Goal: Transaction & Acquisition: Purchase product/service

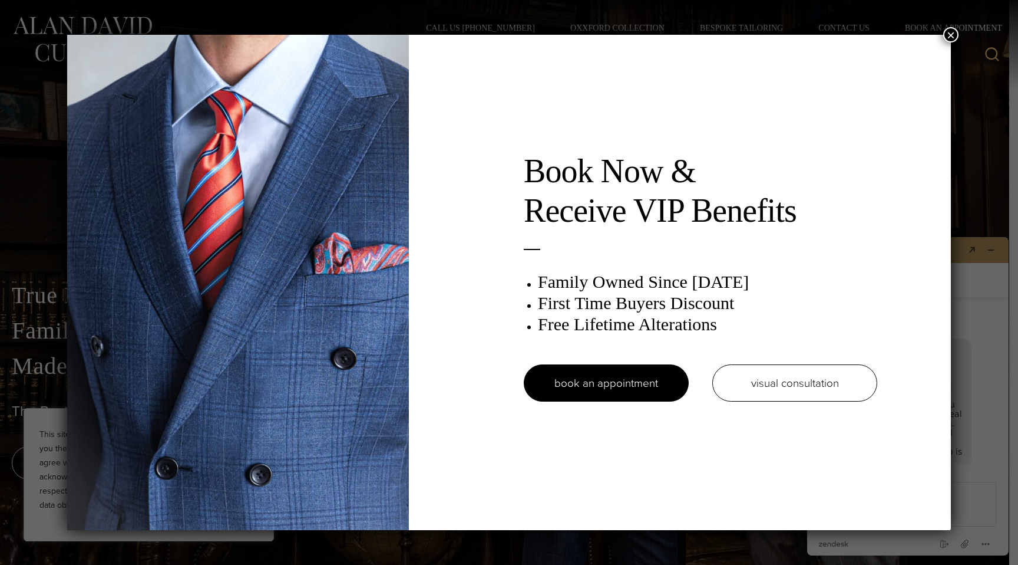
click at [949, 38] on button "×" at bounding box center [951, 34] width 15 height 15
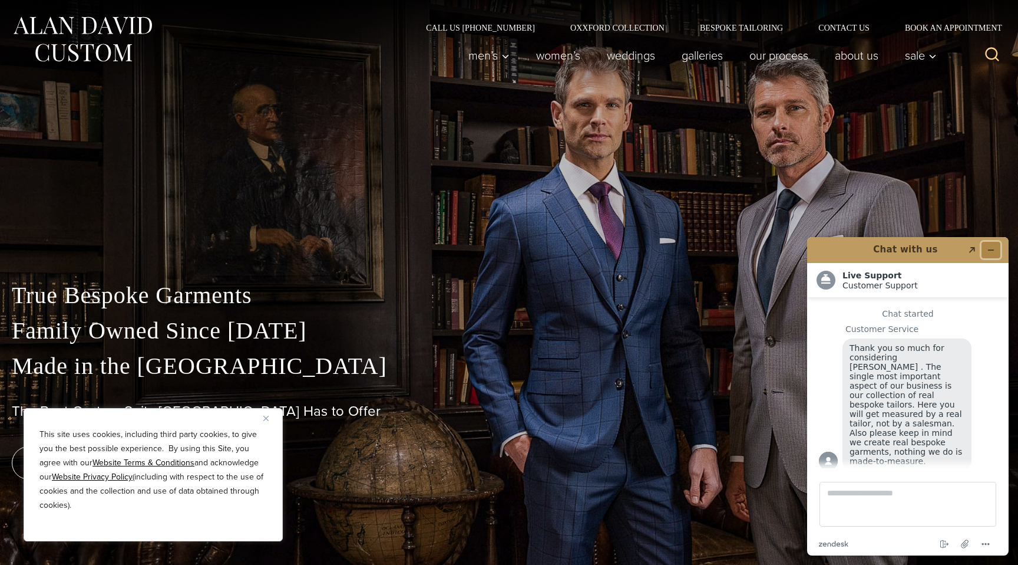
click at [994, 246] on icon "Minimize widget" at bounding box center [991, 250] width 8 height 8
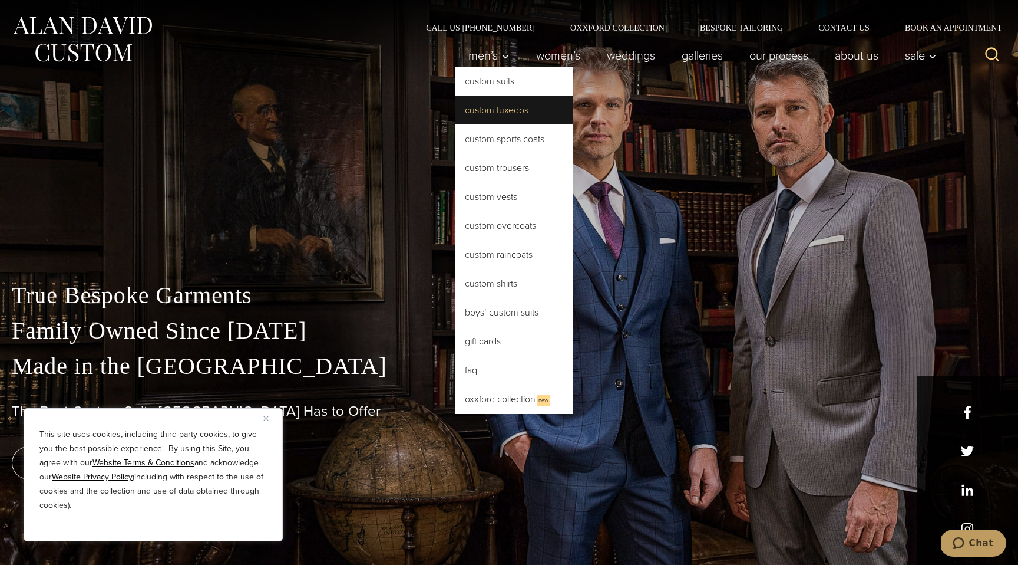
click at [501, 109] on link "Custom Tuxedos" at bounding box center [515, 110] width 118 height 28
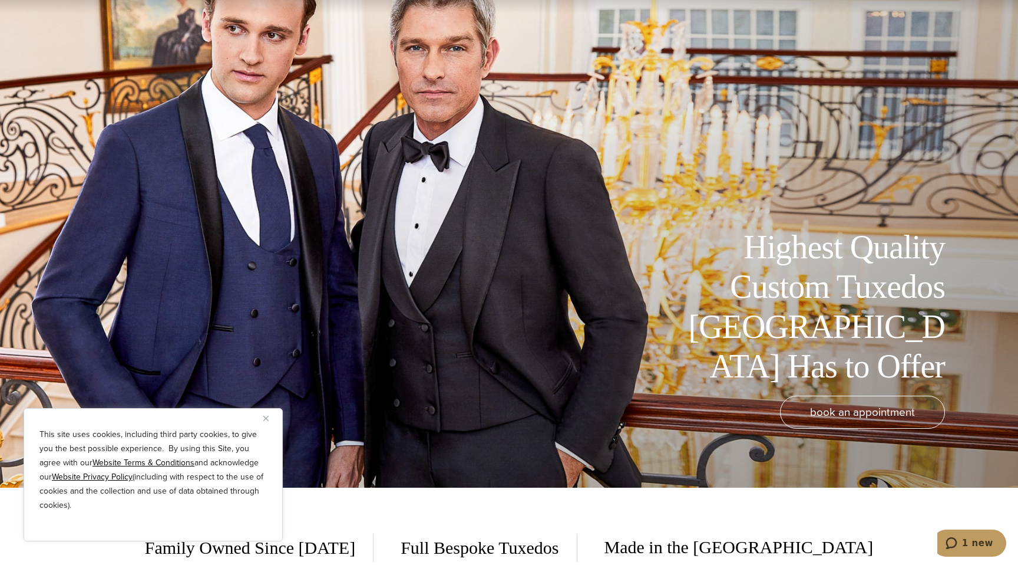
click at [268, 416] on img "Close" at bounding box center [265, 417] width 5 height 5
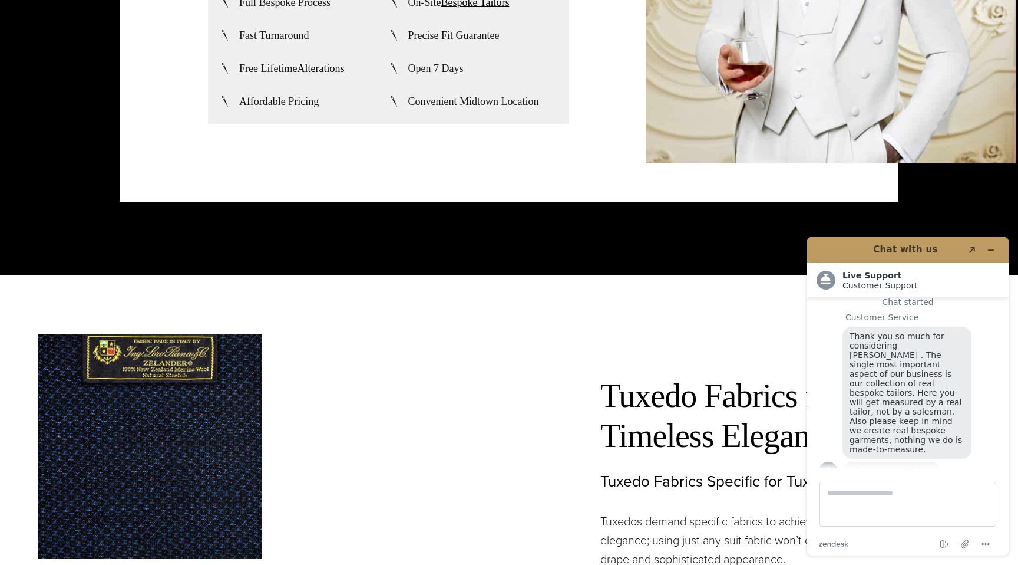
scroll to position [3559, 0]
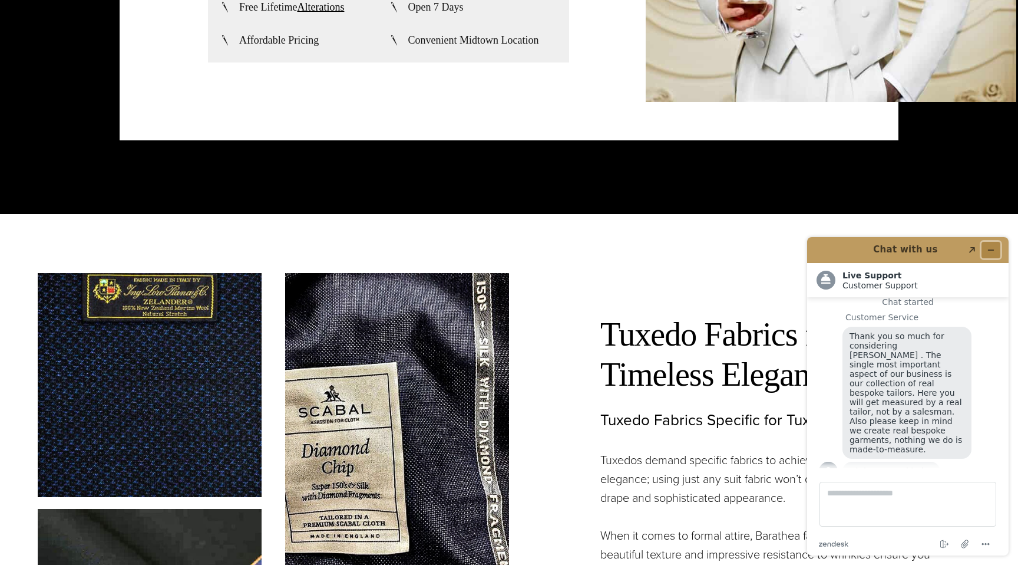
click at [991, 248] on icon "Minimize widget" at bounding box center [991, 250] width 8 height 8
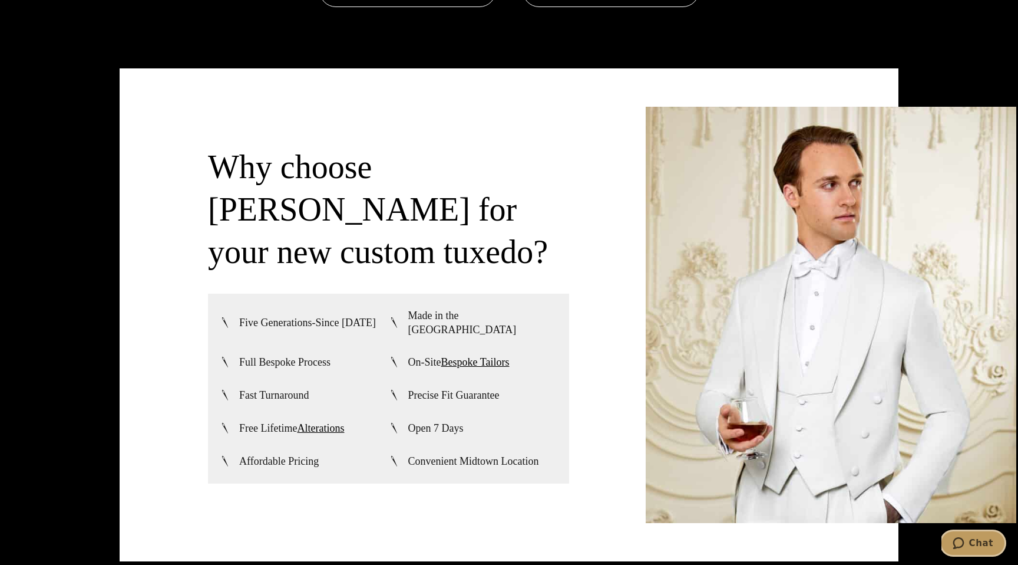
scroll to position [3015, 0]
